Goal: Use online tool/utility: Utilize a website feature to perform a specific function

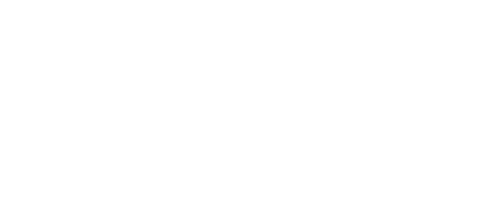
drag, startPoint x: 214, startPoint y: 27, endPoint x: 270, endPoint y: 20, distance: 56.7
click at [214, 27] on body at bounding box center [252, 108] width 504 height 217
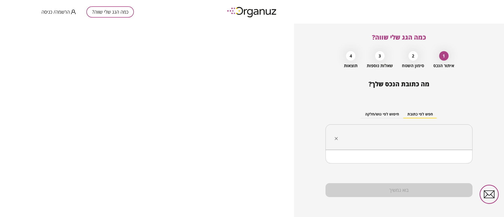
click at [410, 136] on input "text" at bounding box center [401, 137] width 130 height 13
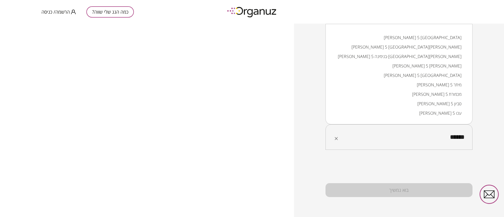
click at [445, 49] on li "שחף 5 באר יעקב" at bounding box center [398, 46] width 133 height 9
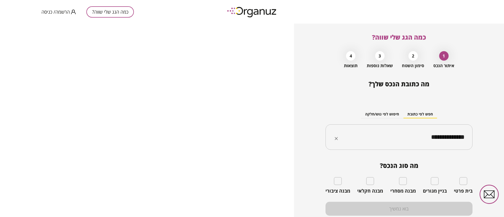
type input "**********"
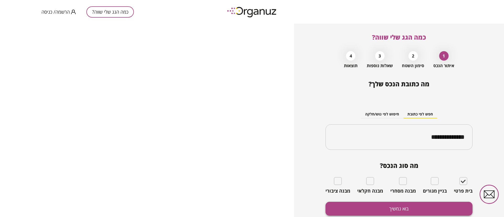
click at [435, 206] on button "בוא נמשיך" at bounding box center [398, 209] width 147 height 14
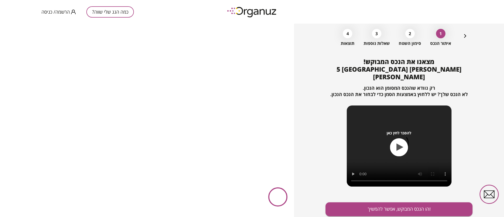
scroll to position [34, 0]
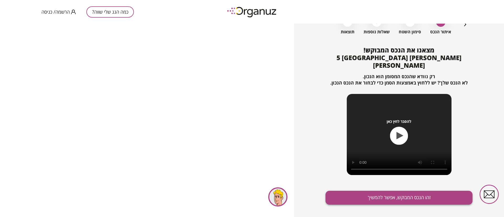
click at [388, 191] on button "זהו הנכס המבוקש, אפשר להמשיך" at bounding box center [398, 198] width 147 height 14
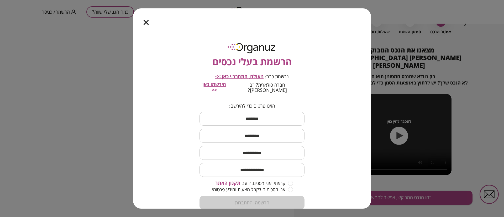
click at [147, 21] on icon "button" at bounding box center [146, 22] width 5 height 5
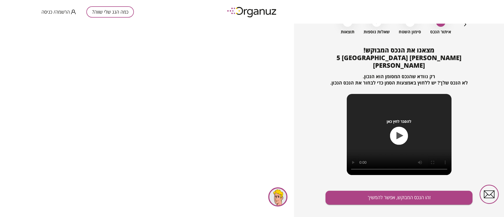
click at [59, 11] on span "הרשמה/ כניסה" at bounding box center [55, 11] width 28 height 5
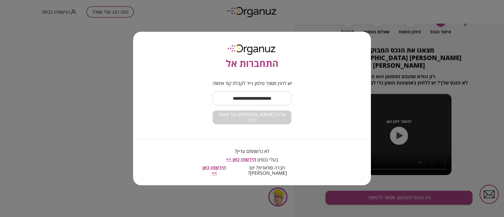
click at [246, 103] on input "text" at bounding box center [252, 98] width 79 height 15
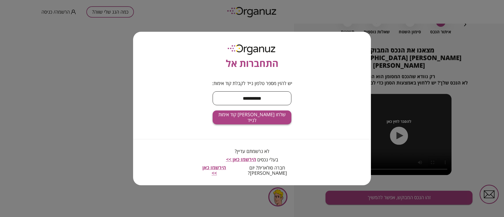
type input "**********"
click at [248, 123] on button "שלחו לי קוד אימות לנייד" at bounding box center [252, 118] width 79 height 14
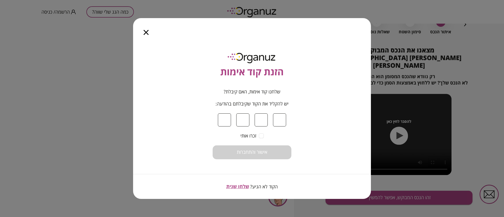
type input "*"
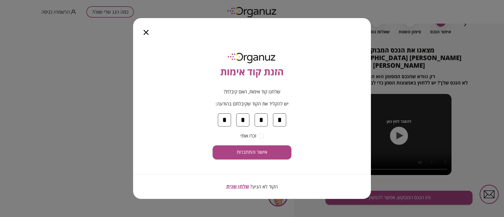
type input "*"
click at [213, 145] on button "אישור והתחברות" at bounding box center [252, 152] width 79 height 14
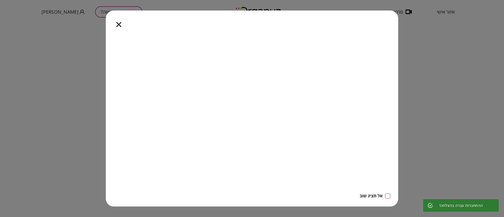
click at [118, 24] on icon "button" at bounding box center [118, 24] width 5 height 5
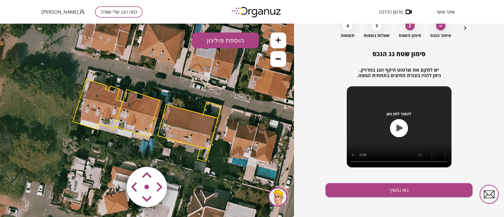
click at [190, 118] on polygon at bounding box center [188, 126] width 60 height 45
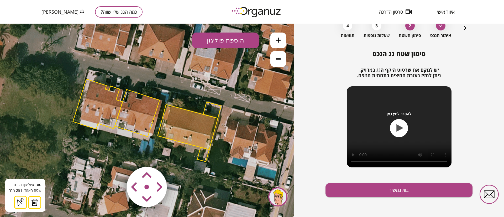
click at [36, 202] on img at bounding box center [34, 202] width 7 height 8
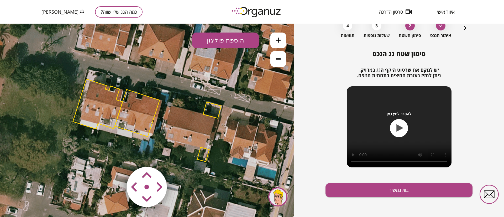
drag, startPoint x: 133, startPoint y: 102, endPoint x: 127, endPoint y: 111, distance: 10.6
click at [133, 102] on polygon at bounding box center [137, 113] width 45 height 47
click at [135, 115] on polygon at bounding box center [137, 113] width 45 height 47
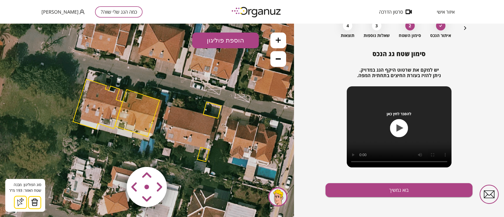
click at [37, 203] on img at bounding box center [34, 202] width 7 height 8
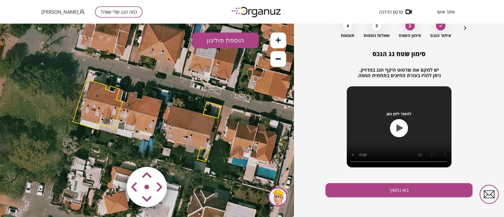
click at [93, 105] on polygon at bounding box center [98, 104] width 50 height 50
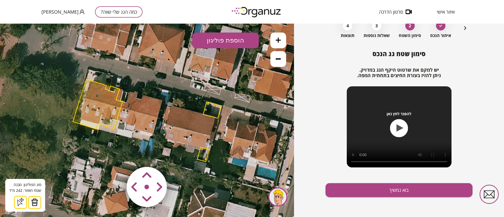
drag, startPoint x: 32, startPoint y: 203, endPoint x: 115, endPoint y: 168, distance: 90.7
click at [32, 203] on img at bounding box center [34, 202] width 7 height 8
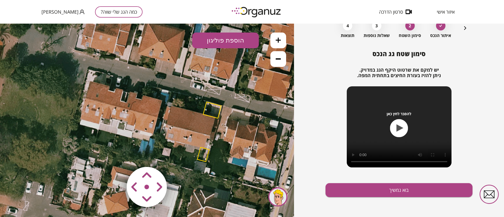
click at [212, 111] on polygon at bounding box center [212, 110] width 18 height 16
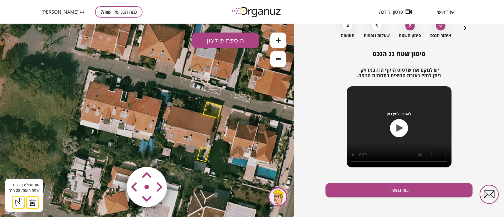
click at [36, 202] on button at bounding box center [32, 202] width 13 height 13
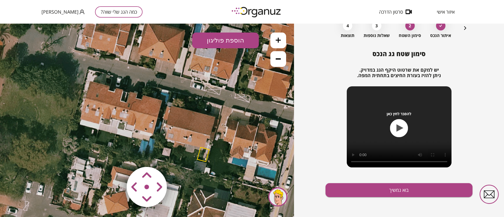
click at [280, 41] on icon at bounding box center [278, 40] width 5 height 5
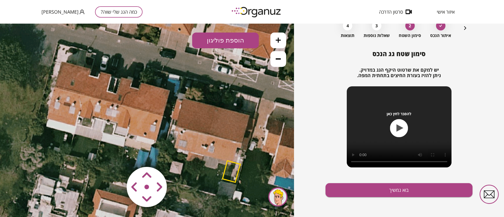
click at [280, 41] on icon at bounding box center [278, 40] width 5 height 5
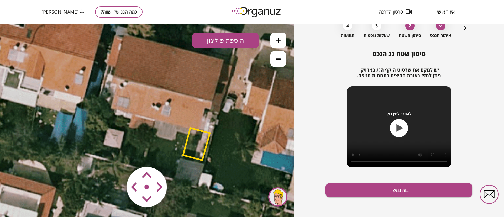
drag, startPoint x: 220, startPoint y: 143, endPoint x: 157, endPoint y: 99, distance: 76.5
click at [157, 99] on icon at bounding box center [70, 67] width 1028 height 1028
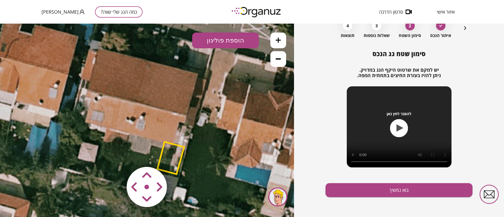
drag, startPoint x: 224, startPoint y: 71, endPoint x: 198, endPoint y: 85, distance: 29.6
click at [198, 85] on icon at bounding box center [44, 81] width 1028 height 1028
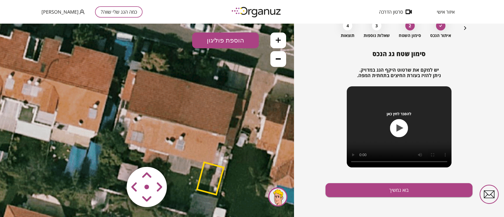
drag, startPoint x: 119, startPoint y: 93, endPoint x: 159, endPoint y: 113, distance: 44.7
click at [159, 113] on icon at bounding box center [84, 101] width 1028 height 1028
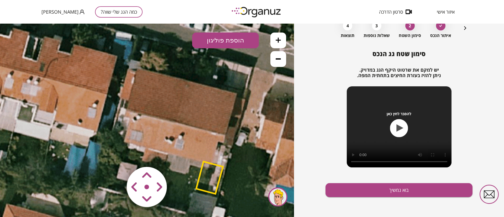
drag, startPoint x: 154, startPoint y: 135, endPoint x: 148, endPoint y: 130, distance: 8.0
click at [148, 130] on icon at bounding box center [83, 100] width 1028 height 1028
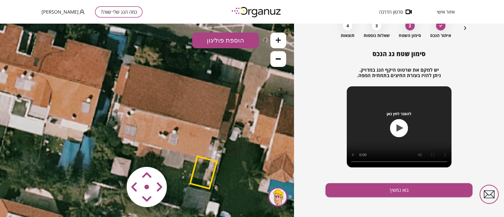
click at [276, 40] on icon at bounding box center [278, 40] width 5 height 5
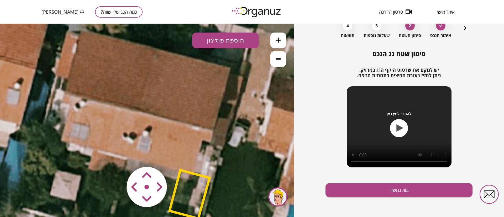
drag, startPoint x: 225, startPoint y: 94, endPoint x: 181, endPoint y: 90, distance: 44.3
click at [181, 91] on icon at bounding box center [0, 78] width 1542 height 1542
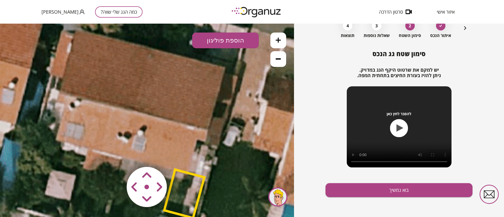
click at [238, 41] on button "הוספת פוליגון" at bounding box center [225, 41] width 67 height 16
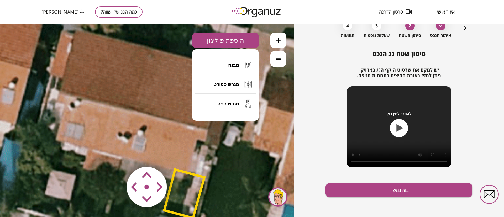
drag, startPoint x: 242, startPoint y: 66, endPoint x: 242, endPoint y: 72, distance: 6.8
click at [243, 66] on button "מבנה" at bounding box center [225, 65] width 61 height 18
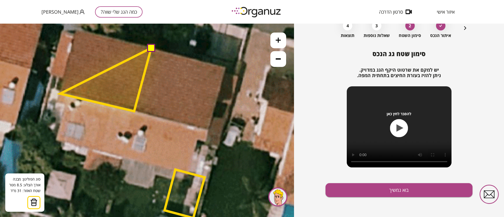
click at [60, 94] on polygon at bounding box center [105, 79] width 91 height 63
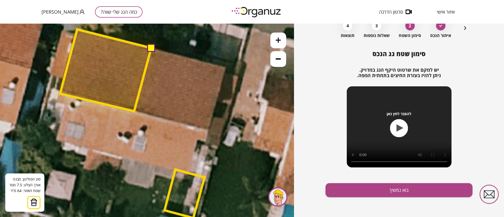
click at [77, 30] on polygon at bounding box center [105, 70] width 91 height 82
click at [150, 48] on button at bounding box center [151, 48] width 8 height 8
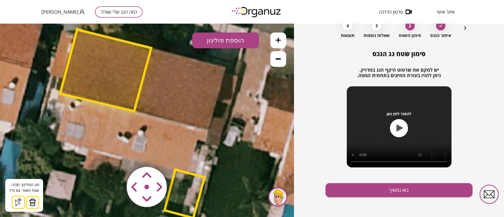
click at [119, 77] on polygon at bounding box center [105, 70] width 91 height 82
click at [219, 40] on button "הוספת פוליגון" at bounding box center [225, 41] width 67 height 16
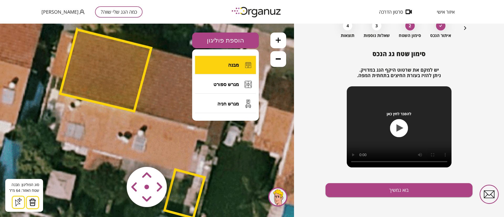
click at [229, 67] on span "מבנה" at bounding box center [233, 65] width 11 height 6
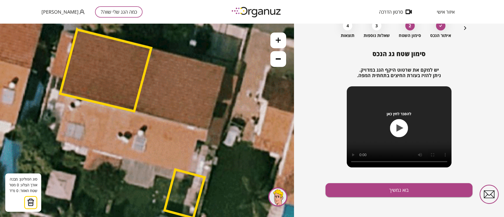
click at [134, 111] on polygon at bounding box center [105, 70] width 91 height 82
click at [134, 110] on polygon at bounding box center [105, 70] width 91 height 82
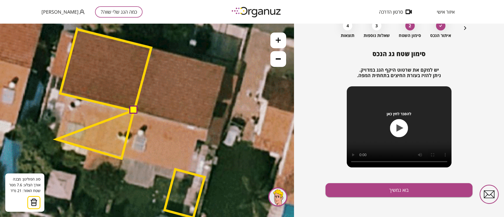
click at [56, 139] on polygon at bounding box center [94, 134] width 77 height 48
click at [62, 115] on polygon at bounding box center [94, 134] width 77 height 48
click at [77, 120] on polygon at bounding box center [94, 134] width 77 height 48
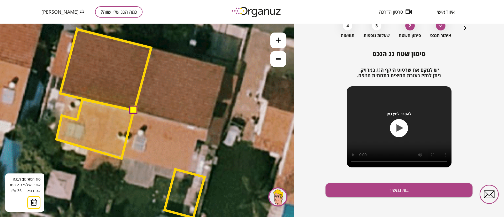
click at [82, 99] on polygon at bounding box center [94, 128] width 77 height 59
click at [132, 110] on button at bounding box center [133, 110] width 8 height 8
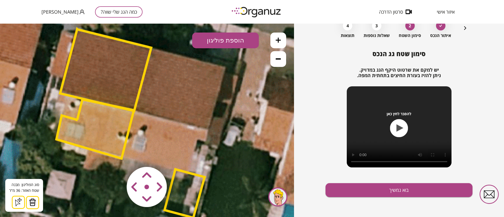
click at [110, 126] on polygon at bounding box center [94, 128] width 77 height 59
click at [278, 39] on icon at bounding box center [278, 40] width 5 height 5
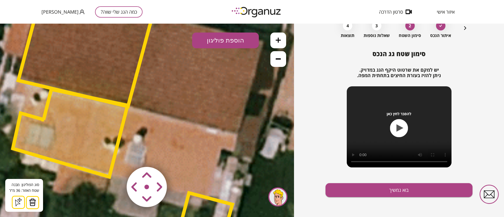
click at [278, 39] on icon at bounding box center [278, 40] width 5 height 5
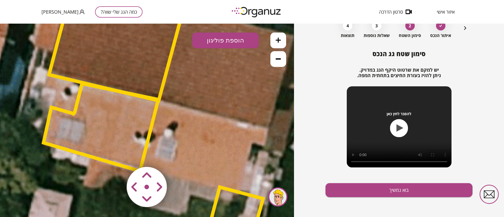
drag, startPoint x: 138, startPoint y: 97, endPoint x: 154, endPoint y: 93, distance: 16.9
click at [154, 93] on polygon at bounding box center [116, 40] width 135 height 121
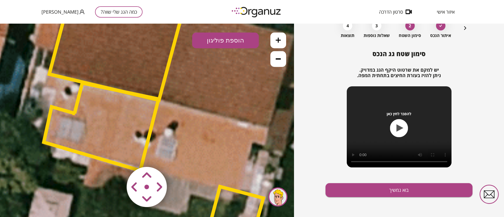
click at [81, 115] on polygon at bounding box center [101, 126] width 115 height 87
